Goal: Transaction & Acquisition: Download file/media

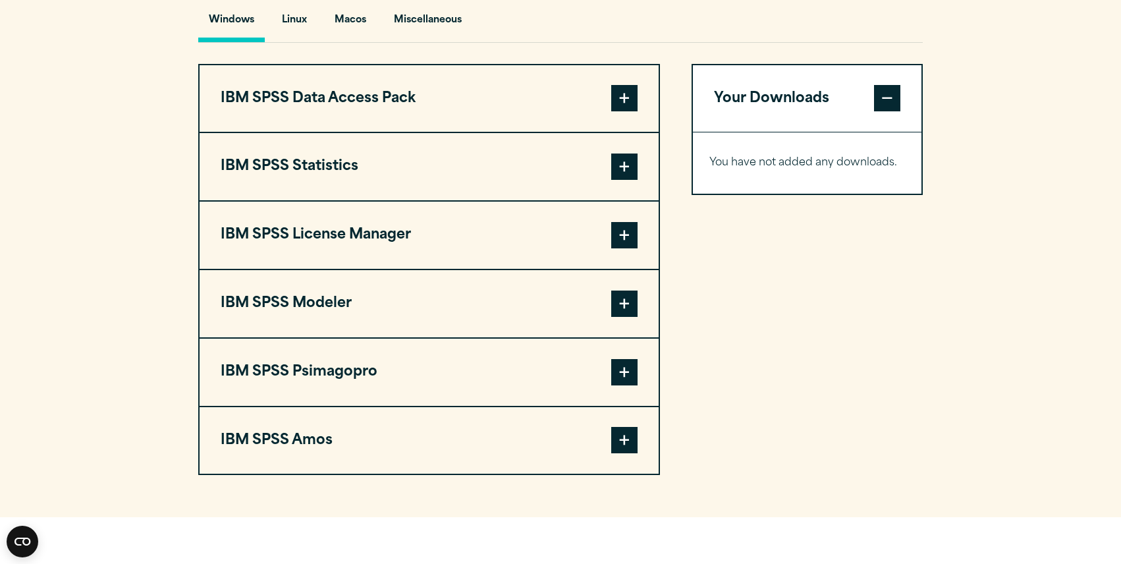
scroll to position [997, 0]
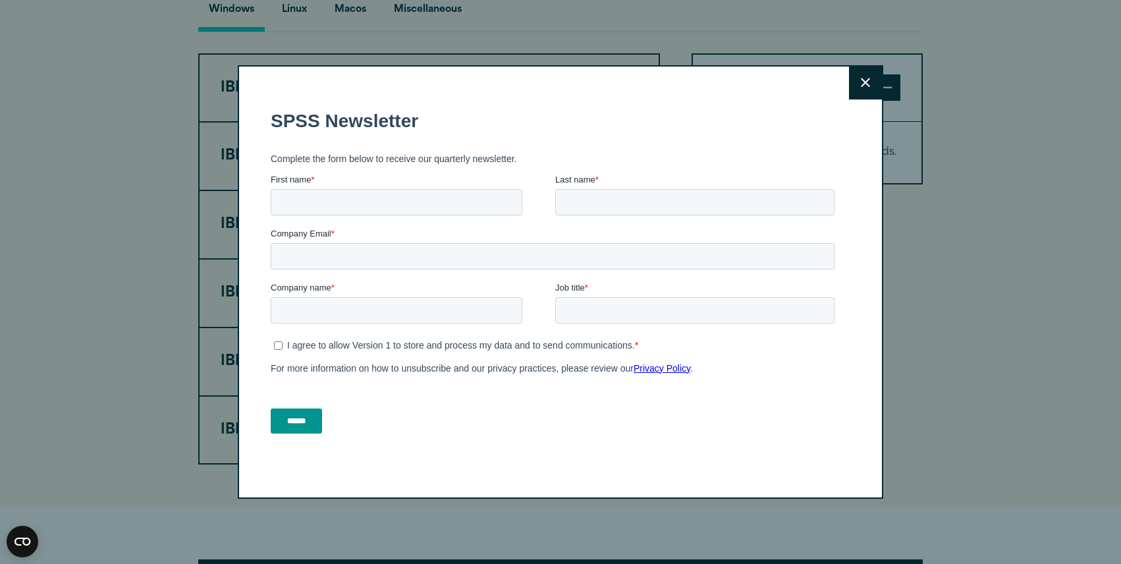
click at [862, 86] on icon at bounding box center [865, 83] width 9 height 10
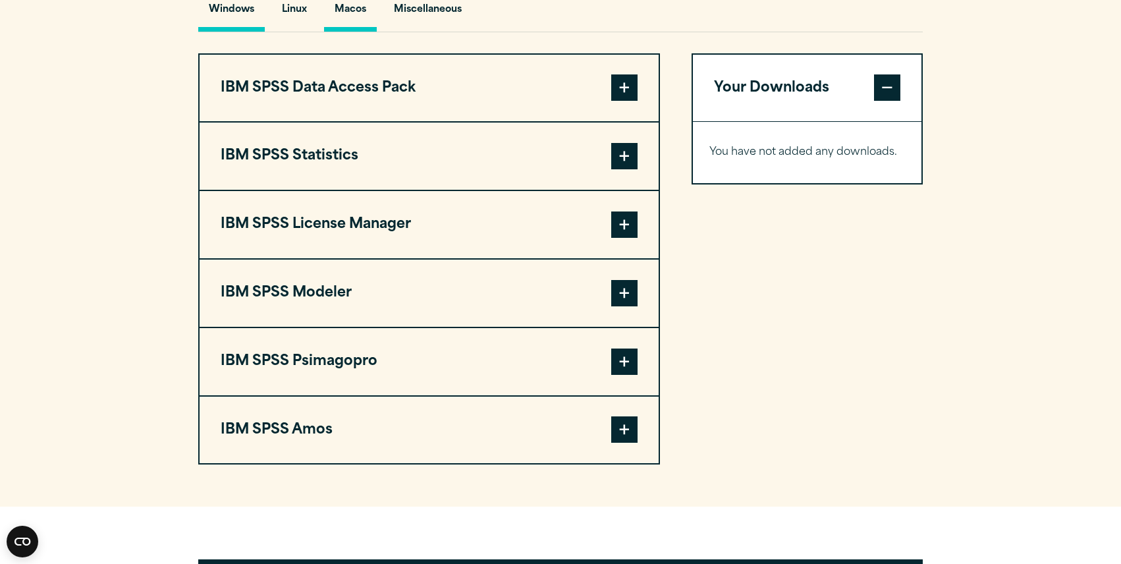
click at [359, 32] on button "Macos" at bounding box center [350, 13] width 53 height 38
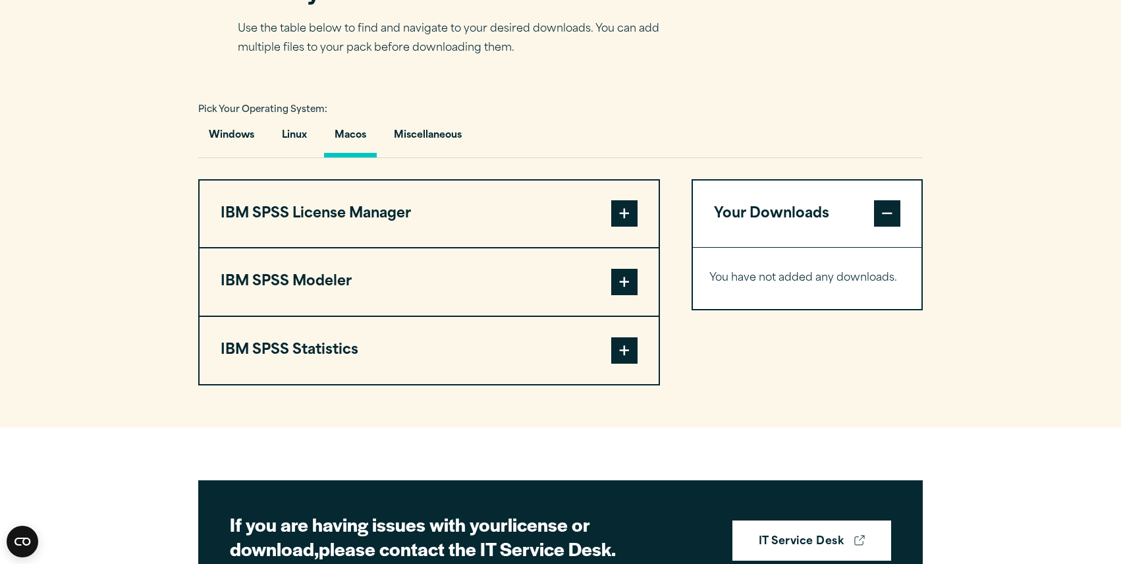
scroll to position [872, 0]
click at [620, 363] on span at bounding box center [624, 349] width 26 height 26
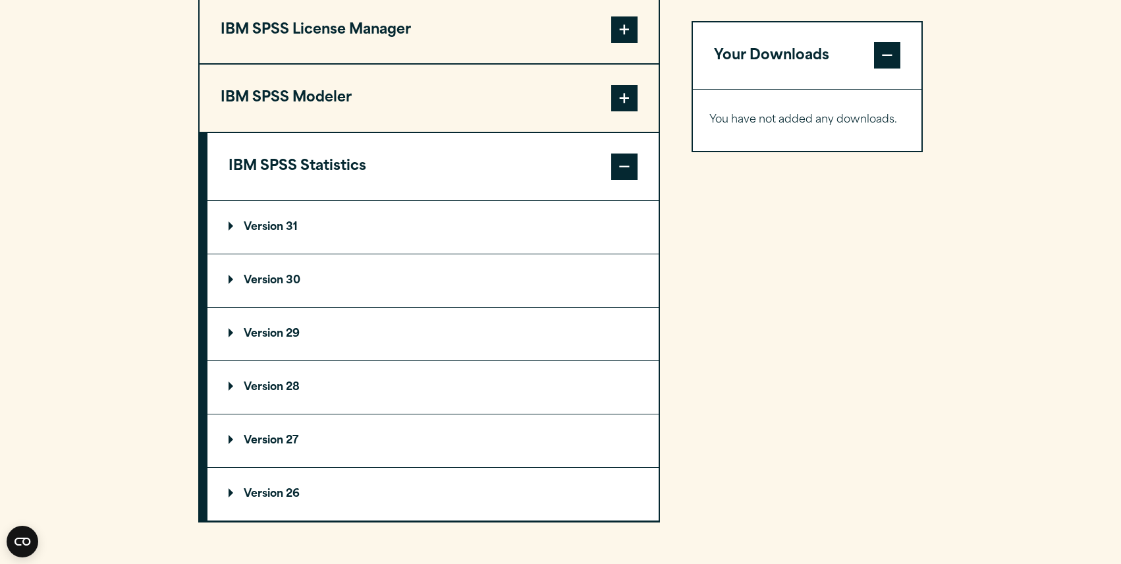
scroll to position [1057, 0]
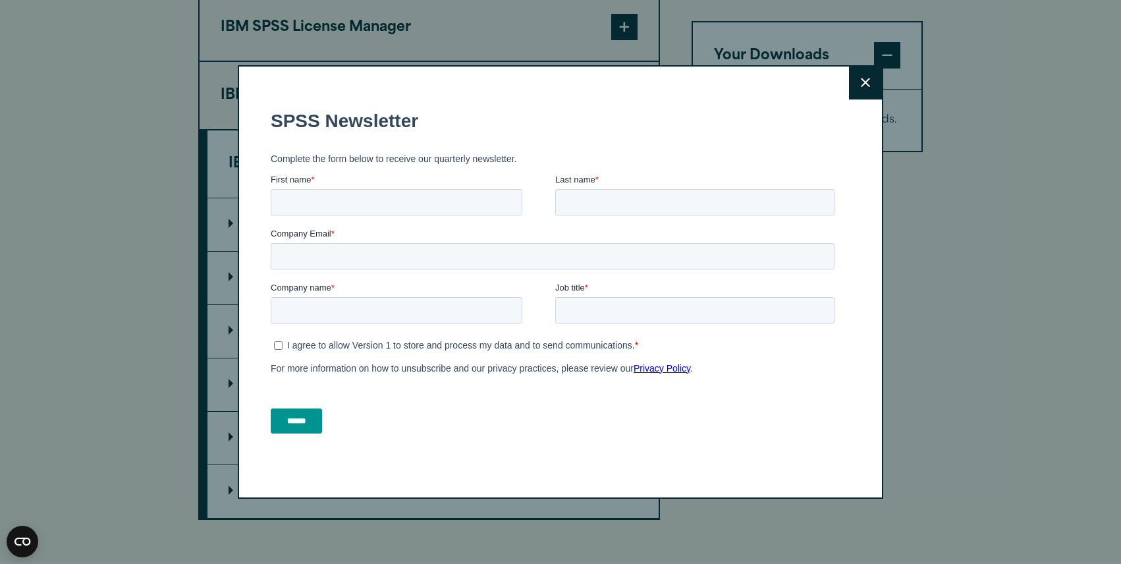
click at [859, 79] on button "Close" at bounding box center [865, 83] width 33 height 33
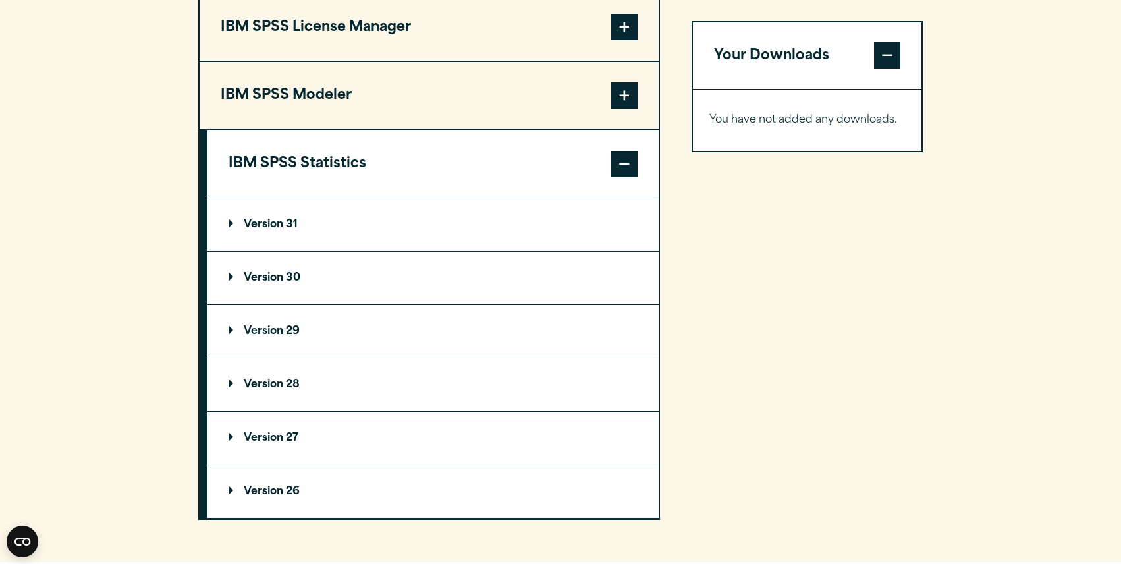
click at [240, 283] on p "Version 30" at bounding box center [264, 278] width 72 height 11
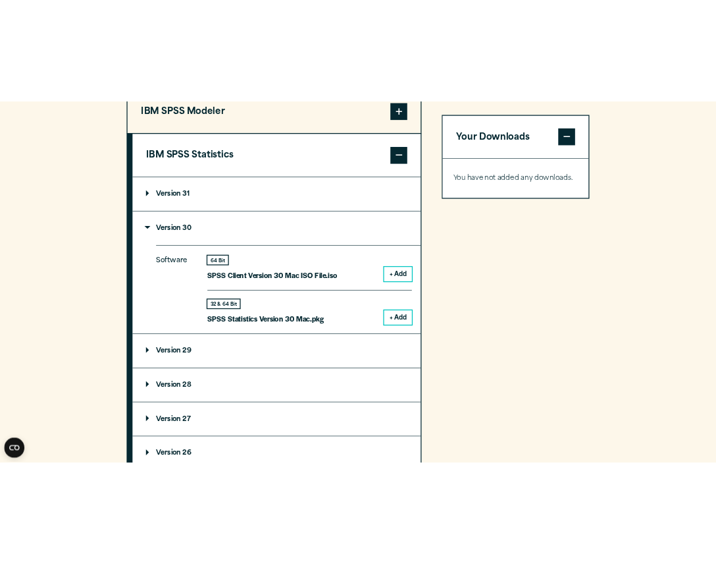
scroll to position [1144, 0]
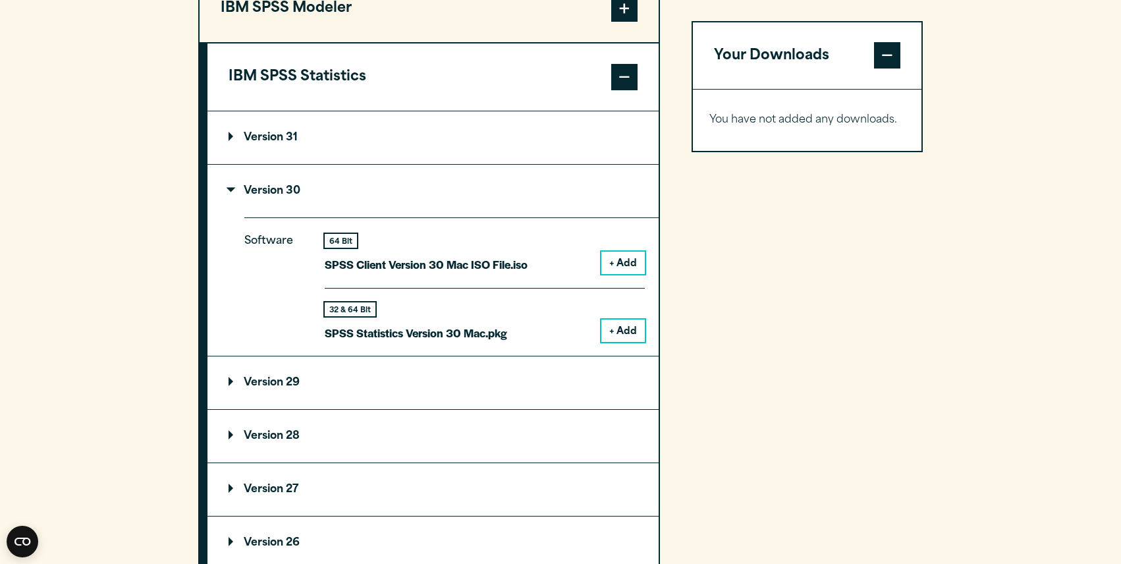
click at [627, 342] on button "+ Add" at bounding box center [622, 330] width 43 height 22
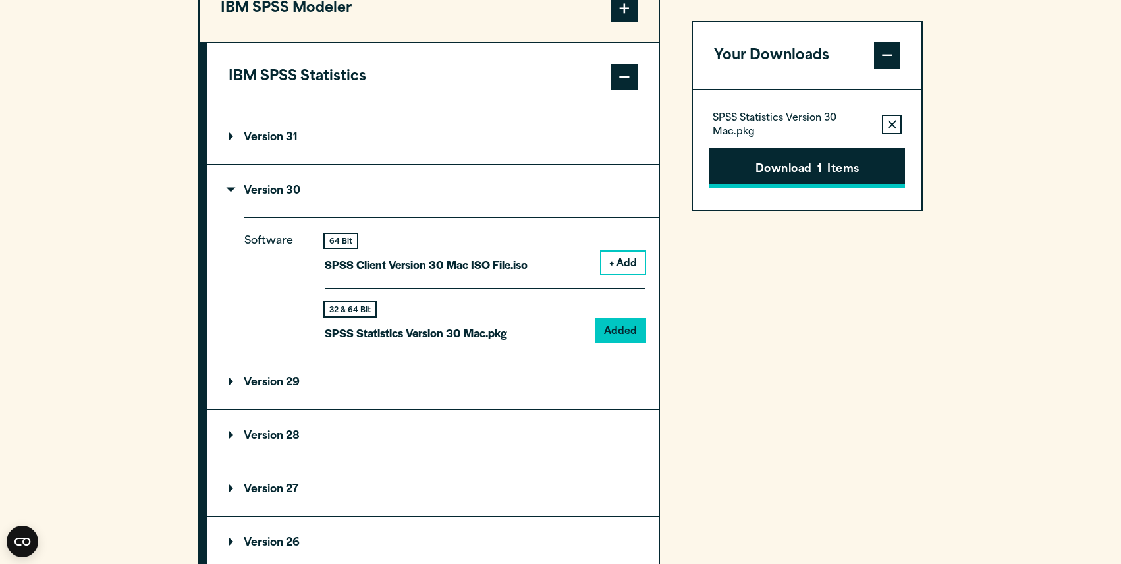
click at [803, 178] on button "Download 1 Items" at bounding box center [807, 168] width 196 height 41
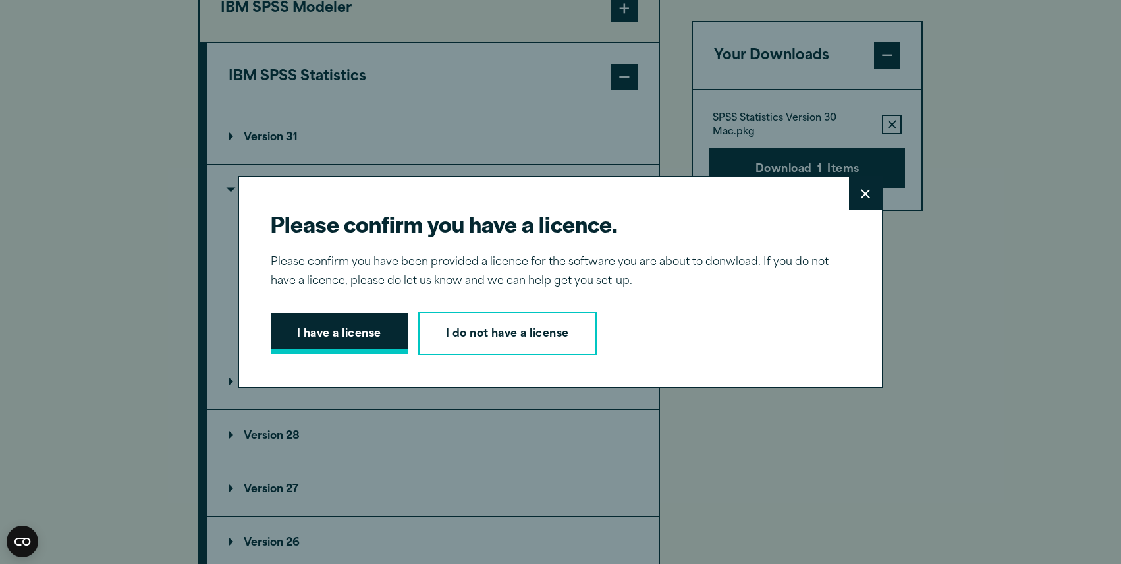
click at [331, 332] on button "I have a license" at bounding box center [339, 333] width 137 height 41
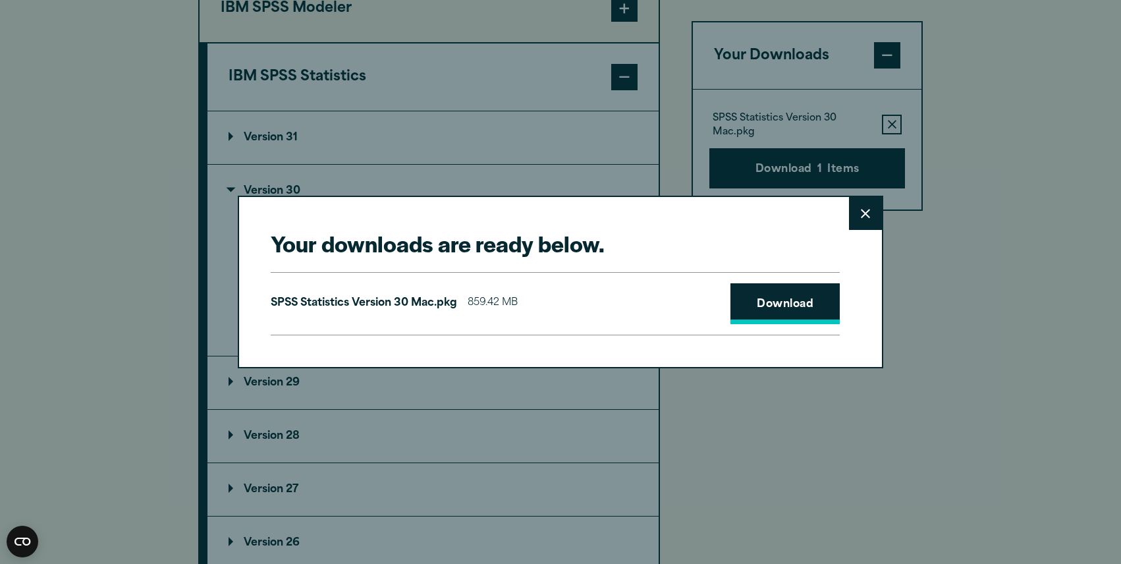
click at [775, 304] on link "Download" at bounding box center [784, 303] width 109 height 41
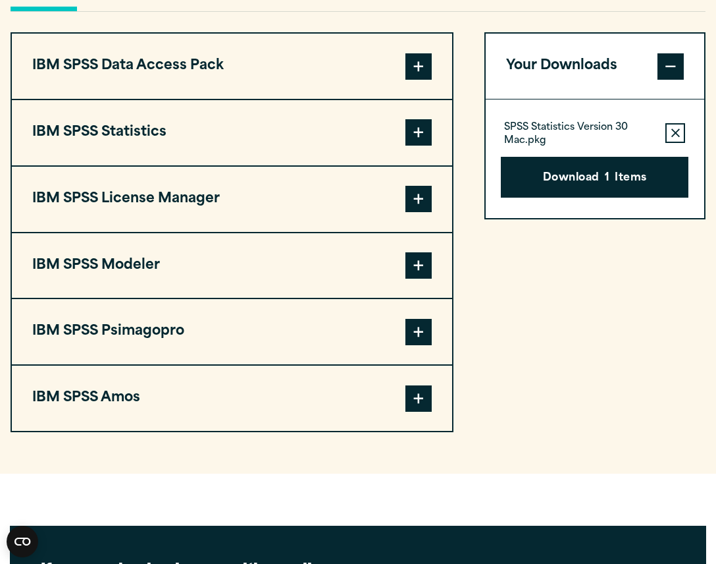
scroll to position [1021, 0]
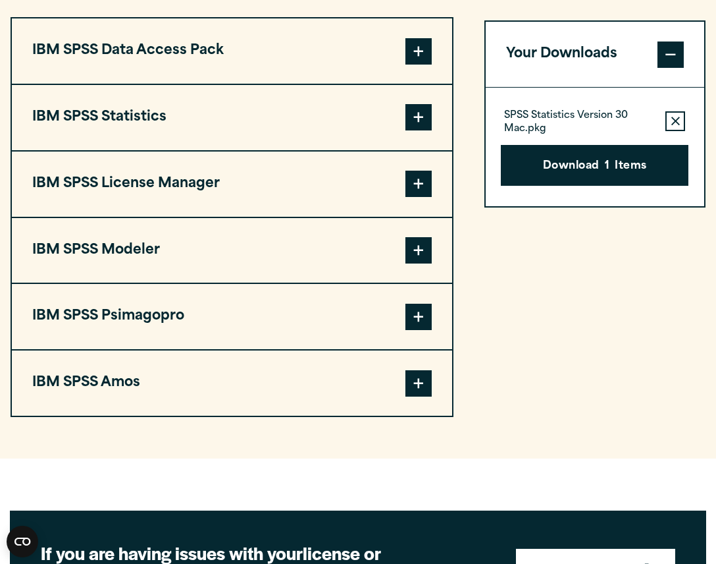
click at [676, 126] on icon "button" at bounding box center [676, 121] width 9 height 9
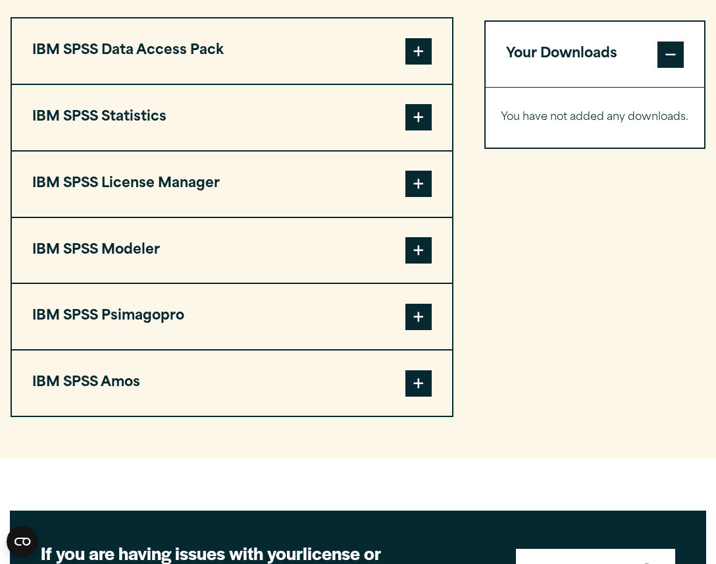
click at [410, 130] on span at bounding box center [419, 117] width 26 height 26
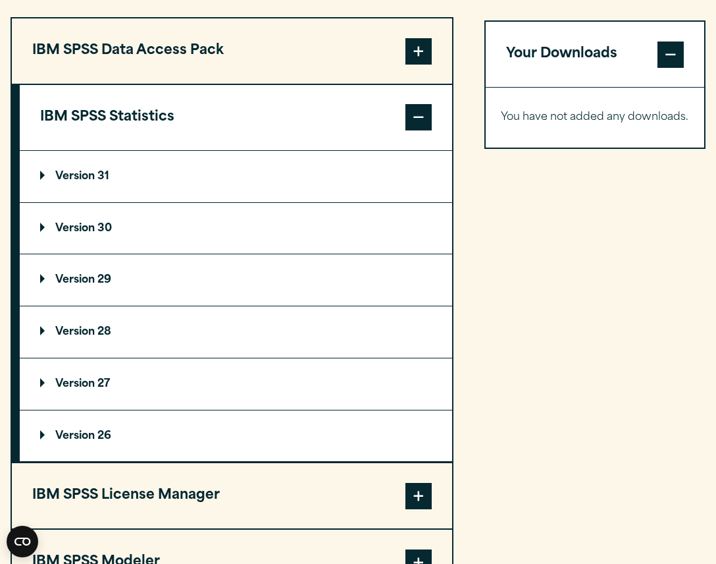
click at [111, 234] on p "Version 30" at bounding box center [76, 228] width 72 height 11
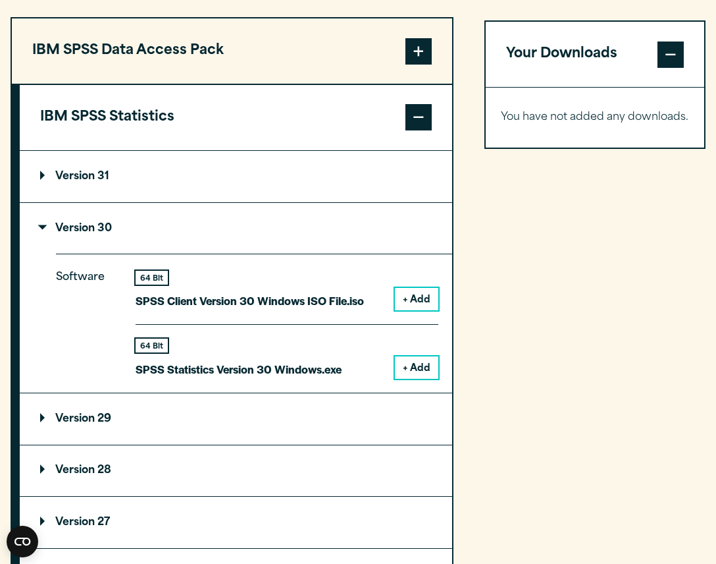
click at [111, 234] on p "Version 30" at bounding box center [76, 228] width 72 height 11
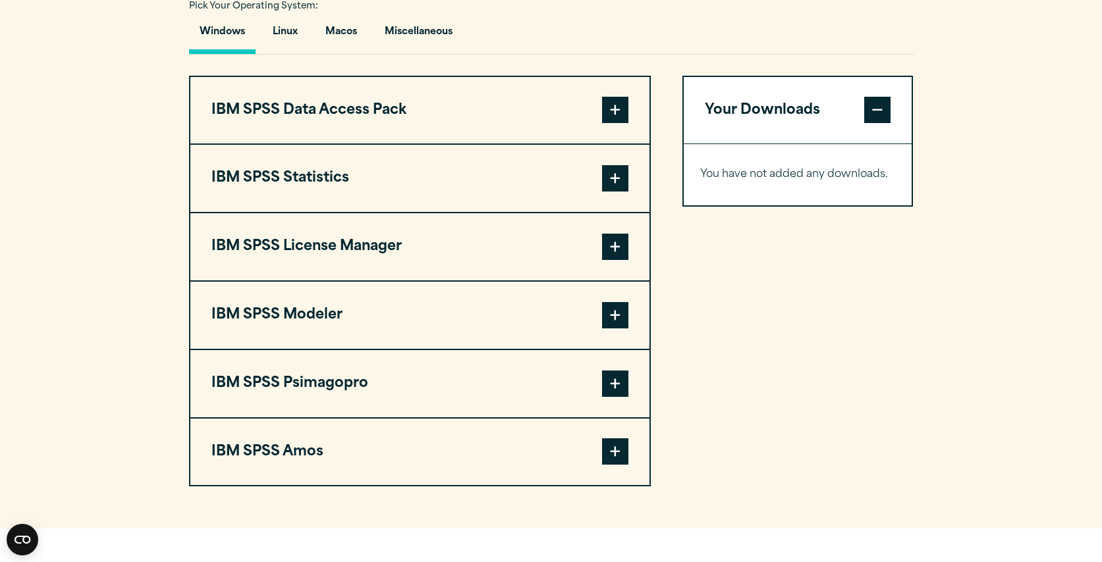
scroll to position [981, 0]
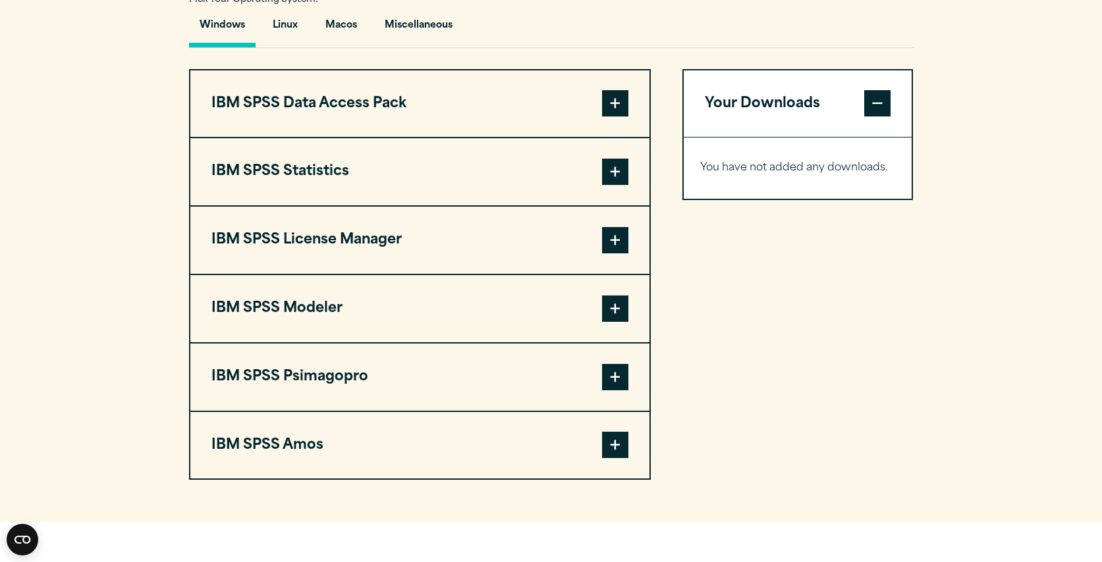
click at [610, 185] on span at bounding box center [615, 172] width 26 height 26
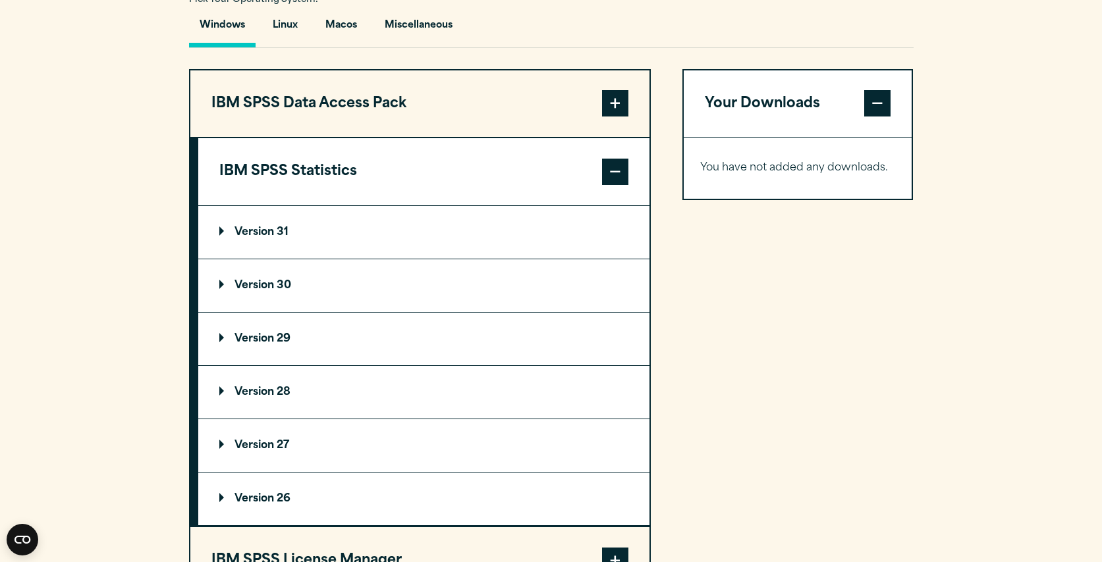
scroll to position [1001, 0]
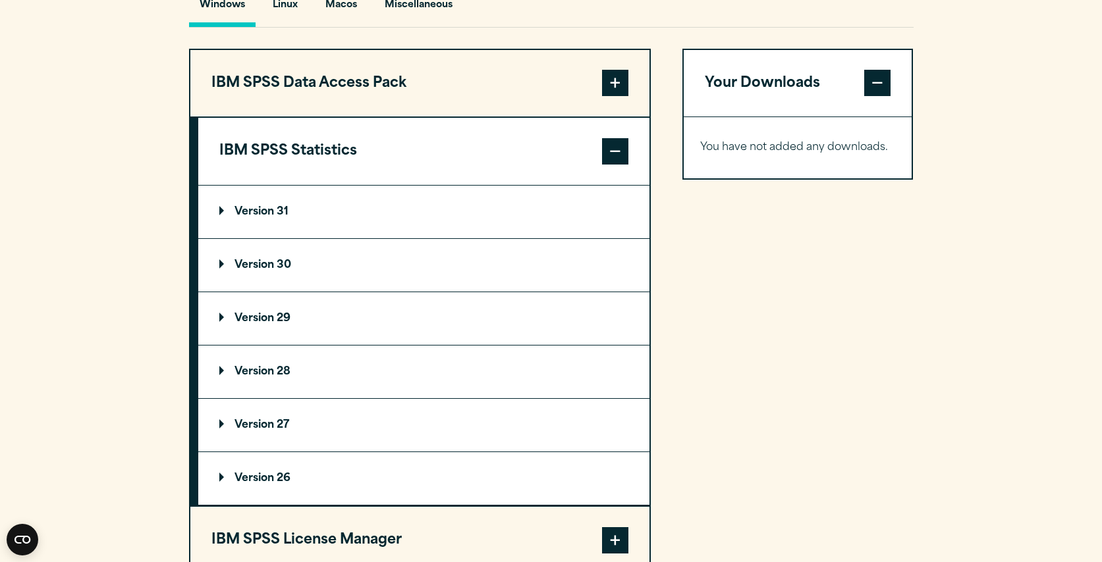
click at [350, 238] on summary "Version 31" at bounding box center [423, 212] width 451 height 53
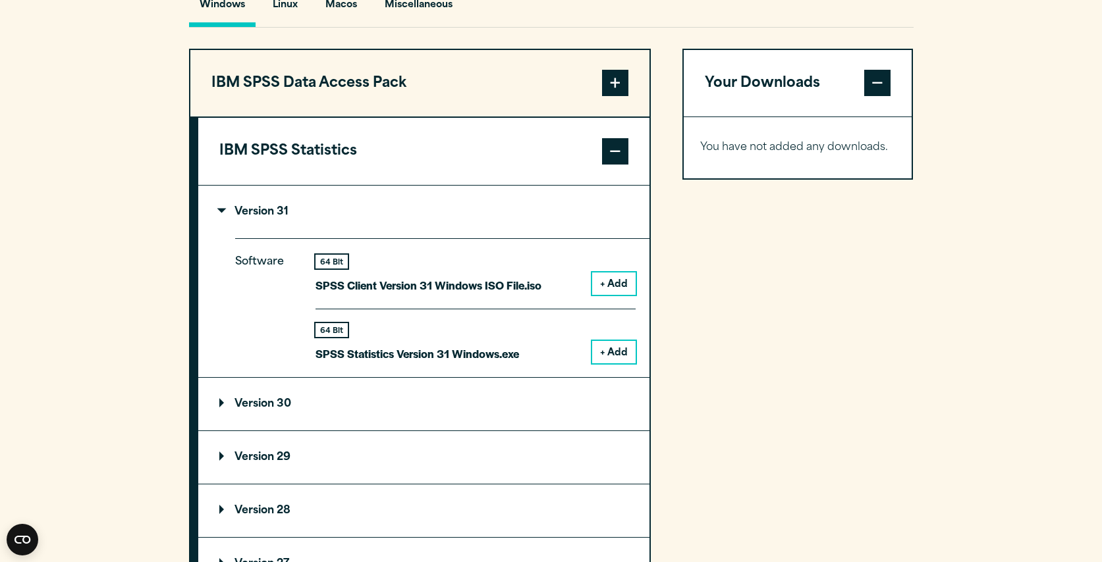
click at [579, 185] on button "IBM SPSS Statistics" at bounding box center [423, 151] width 451 height 67
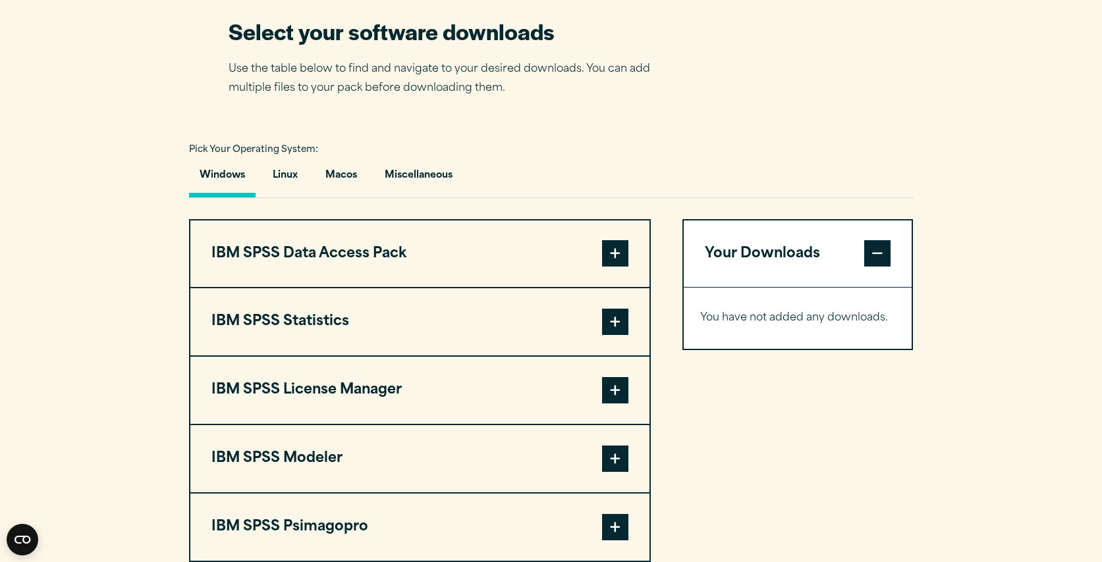
scroll to position [814, 0]
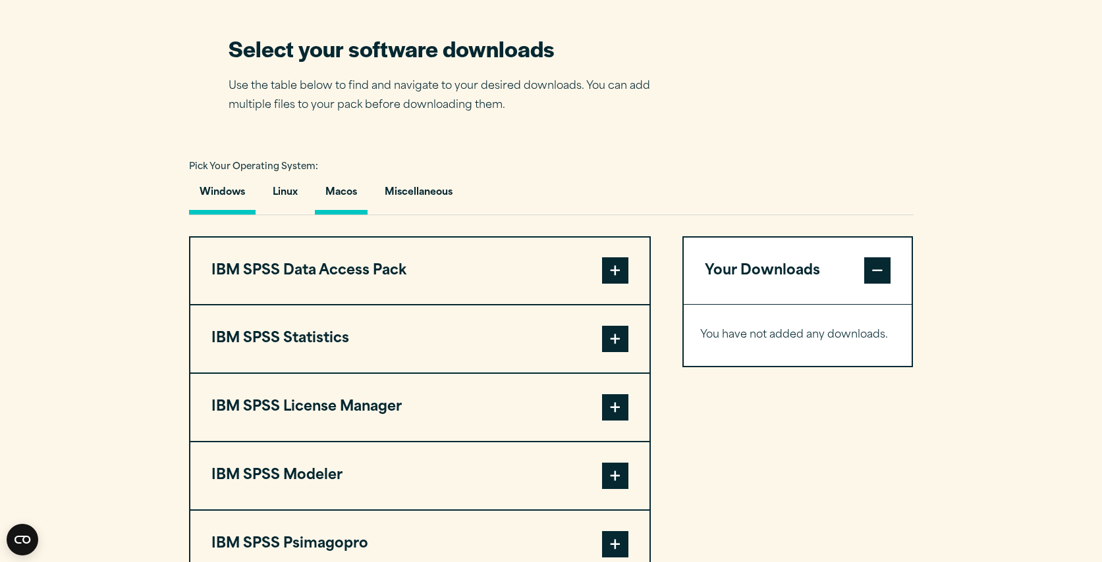
click at [350, 215] on button "Macos" at bounding box center [341, 196] width 53 height 38
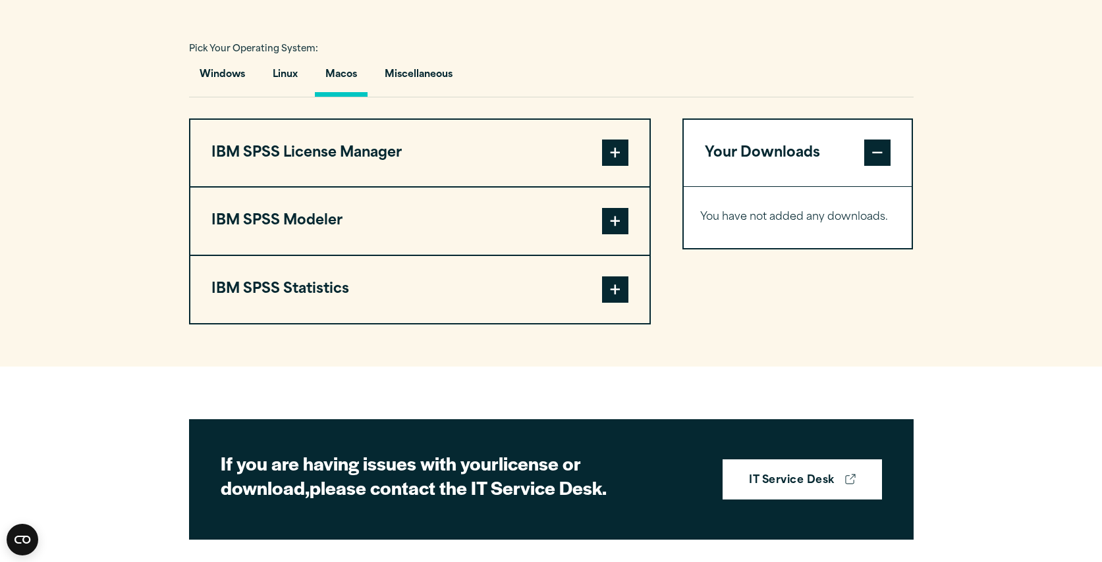
scroll to position [948, 0]
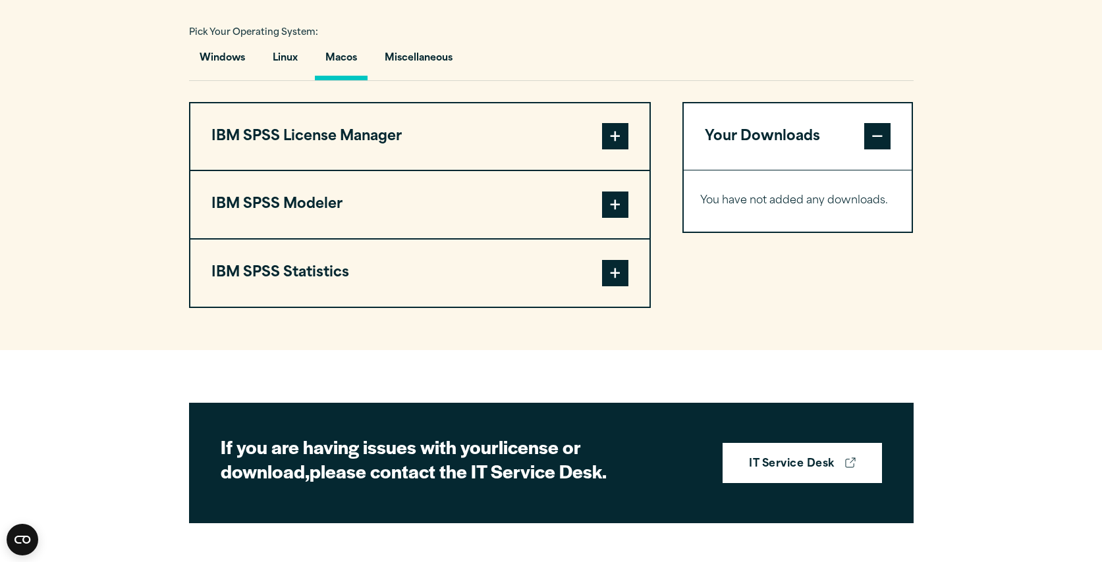
click at [633, 302] on button "IBM SPSS Statistics" at bounding box center [419, 273] width 459 height 67
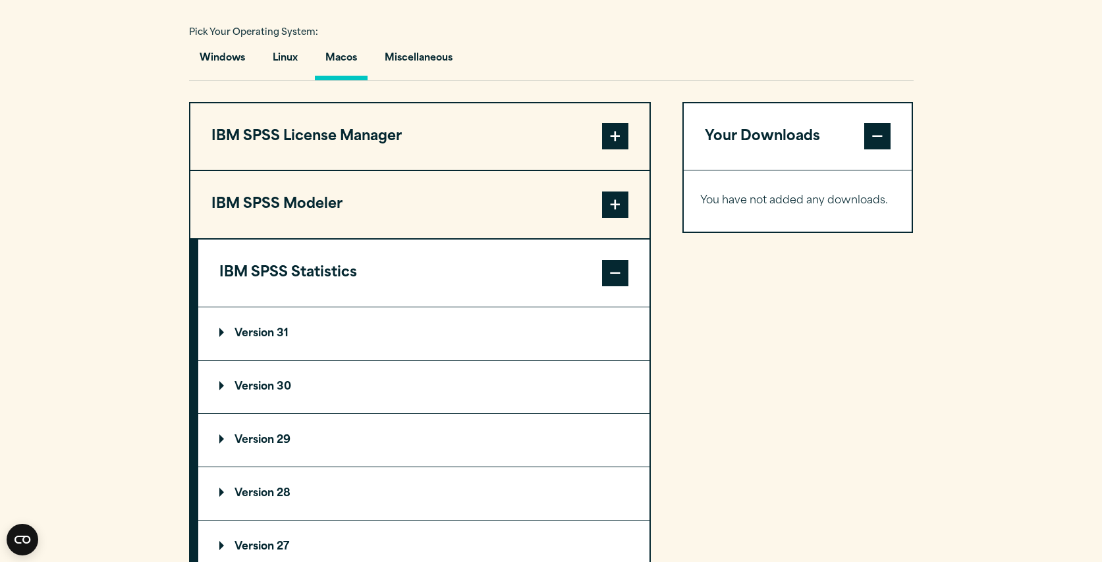
click at [426, 360] on summary "Version 31" at bounding box center [423, 333] width 451 height 53
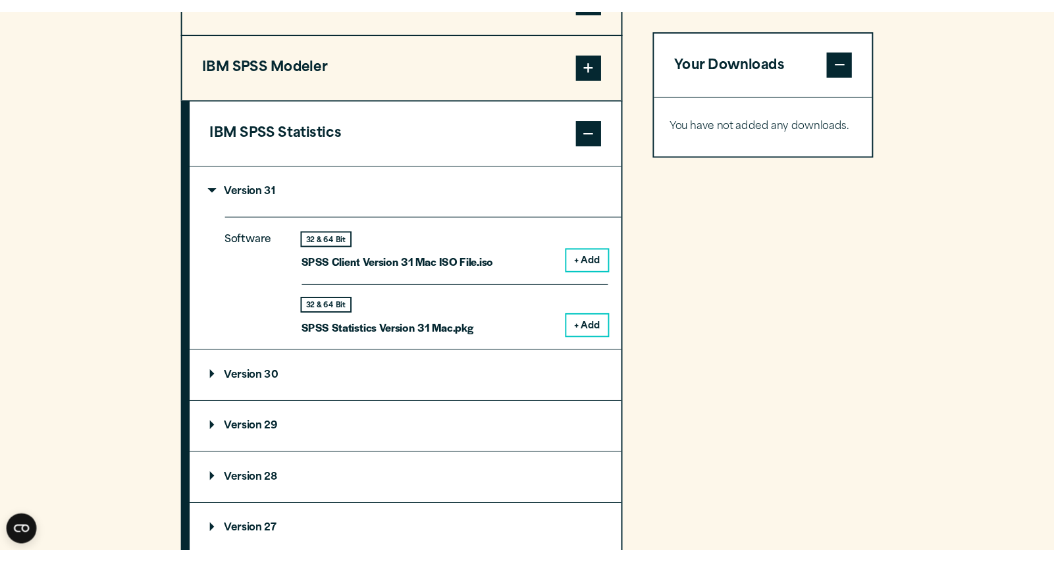
scroll to position [1094, 0]
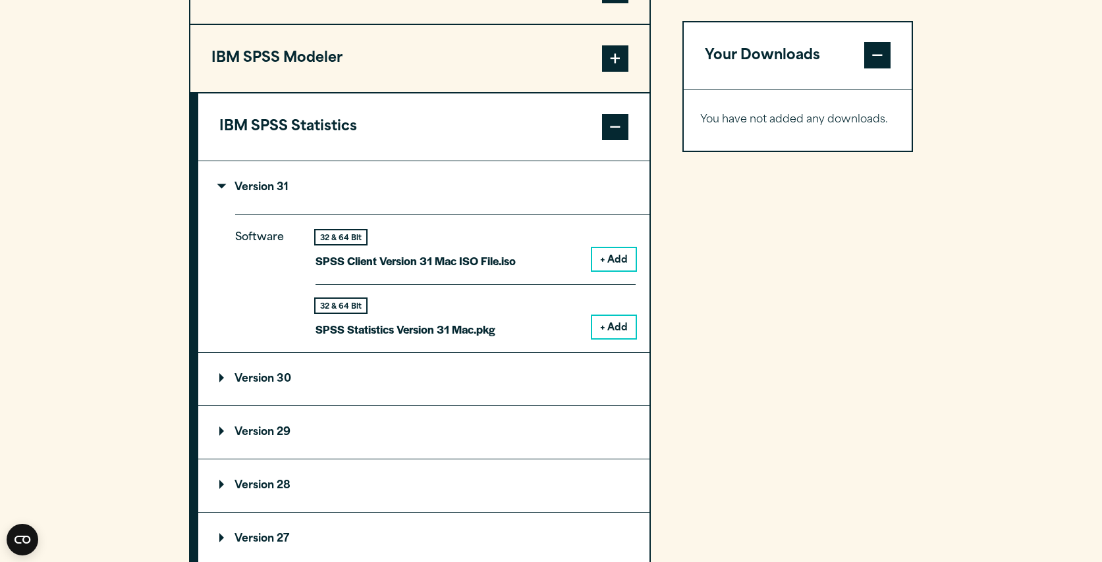
click at [604, 338] on button "+ Add" at bounding box center [613, 327] width 43 height 22
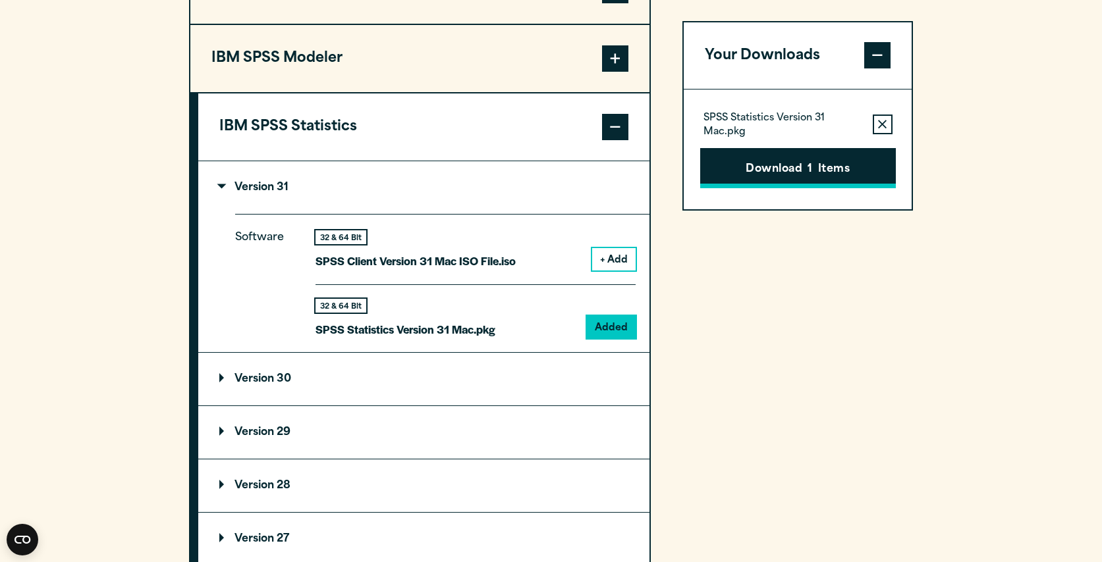
click at [774, 173] on button "Download 1 Items" at bounding box center [798, 168] width 196 height 41
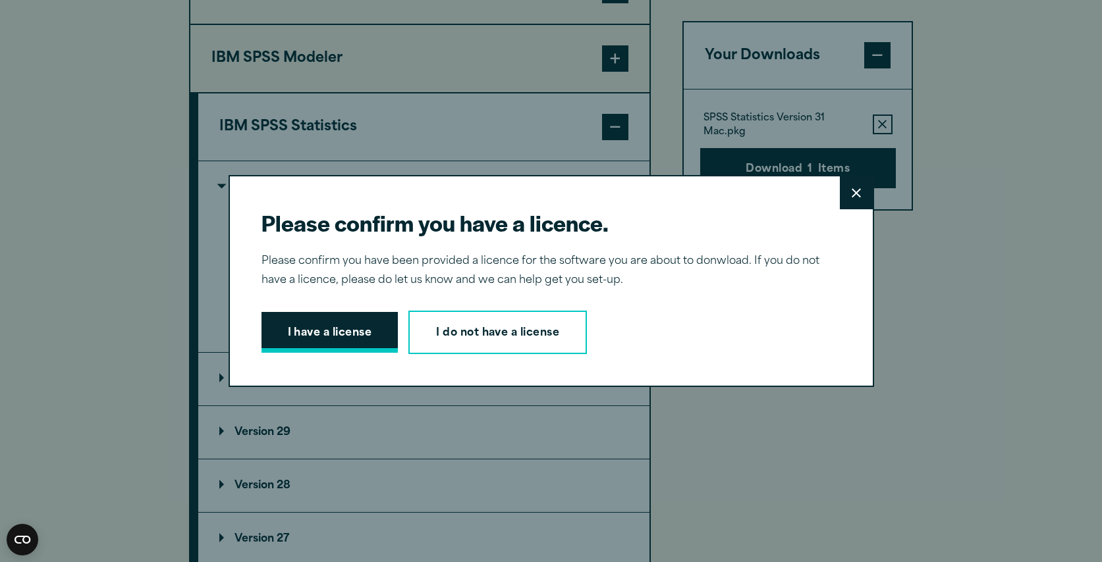
click at [357, 347] on button "I have a license" at bounding box center [329, 332] width 137 height 41
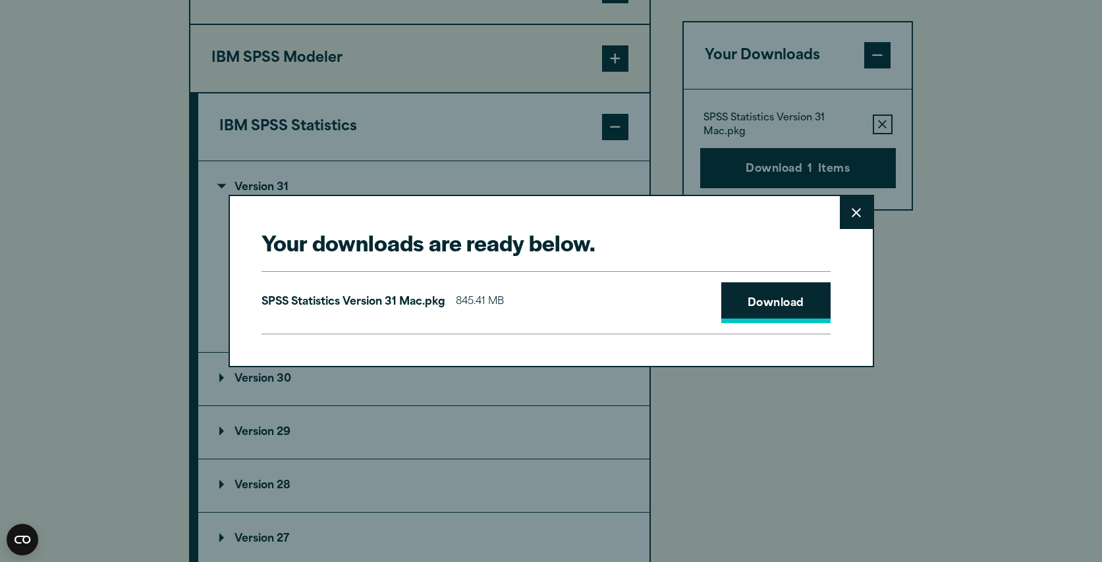
click at [765, 313] on link "Download" at bounding box center [775, 302] width 109 height 41
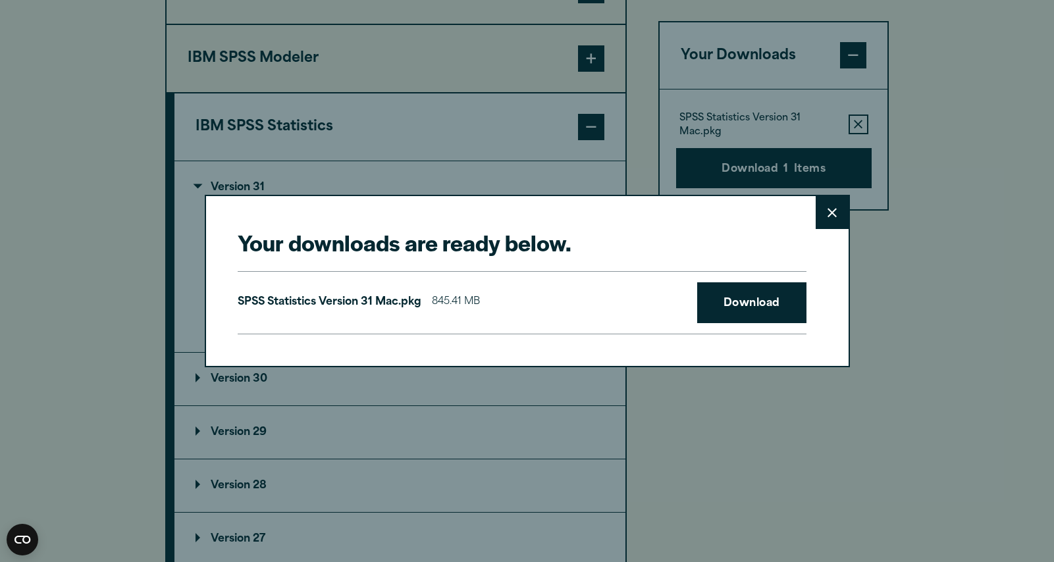
click at [825, 212] on button "Close" at bounding box center [832, 212] width 33 height 33
